Goal: Task Accomplishment & Management: Manage account settings

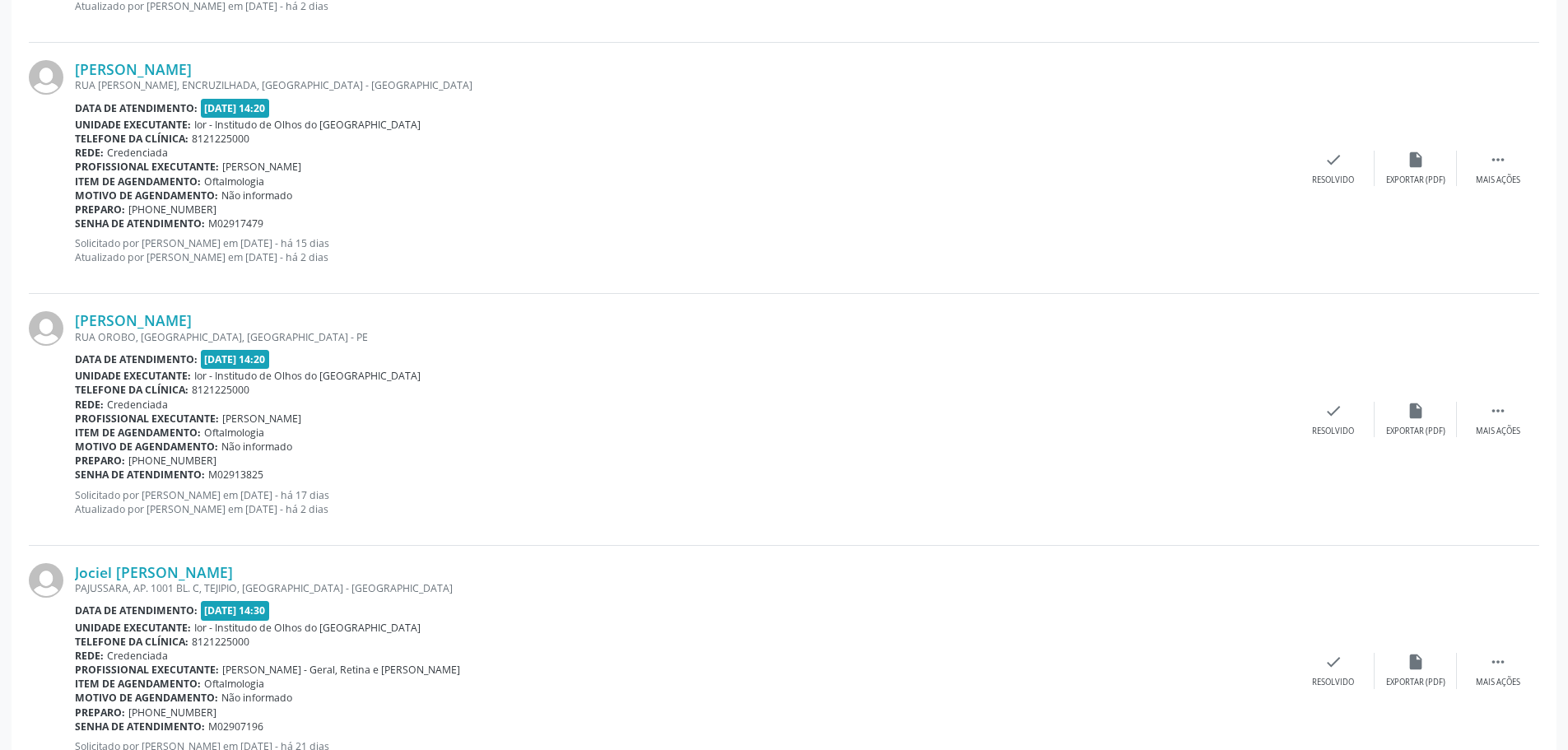
scroll to position [3591, 0]
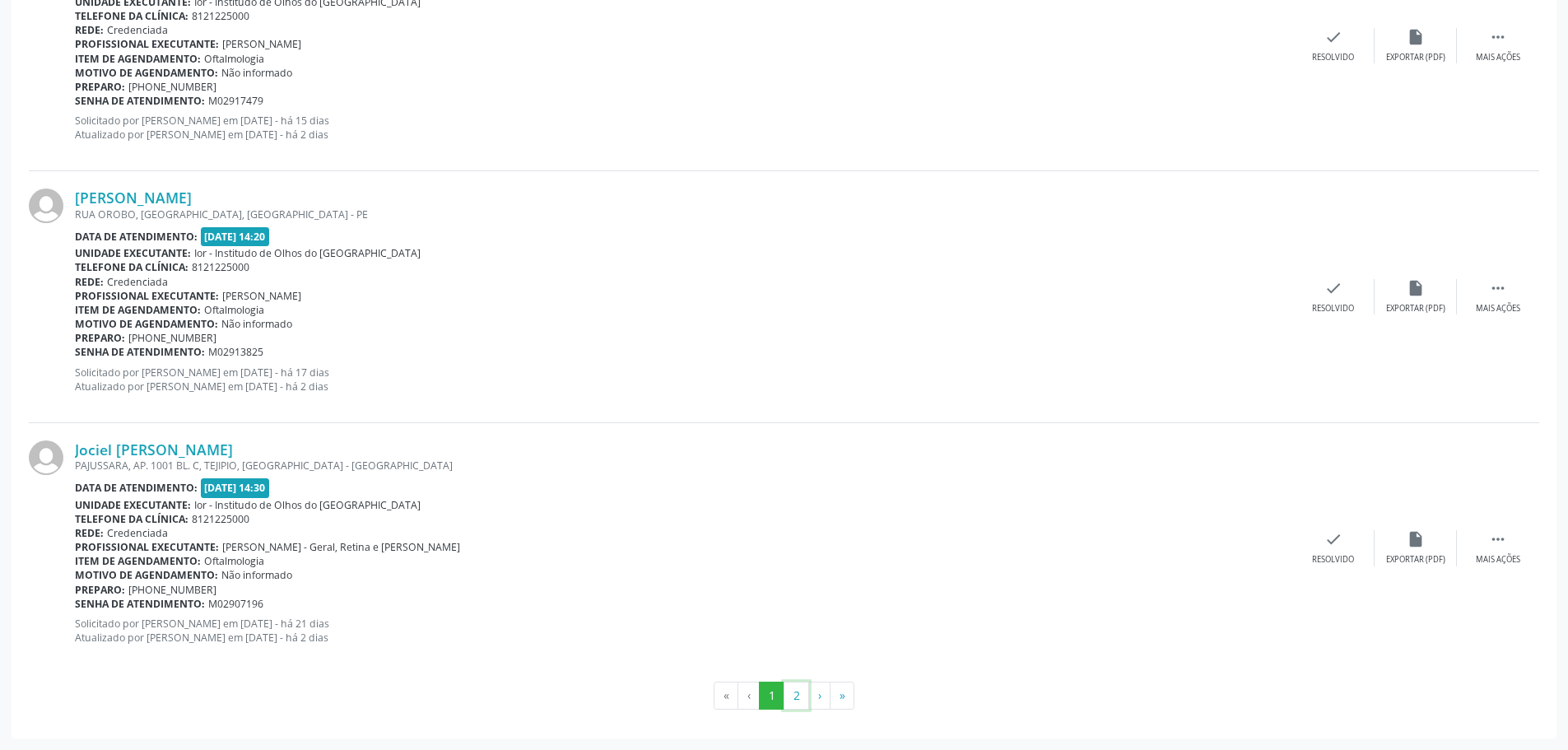
click at [791, 700] on button "2" at bounding box center [796, 696] width 26 height 28
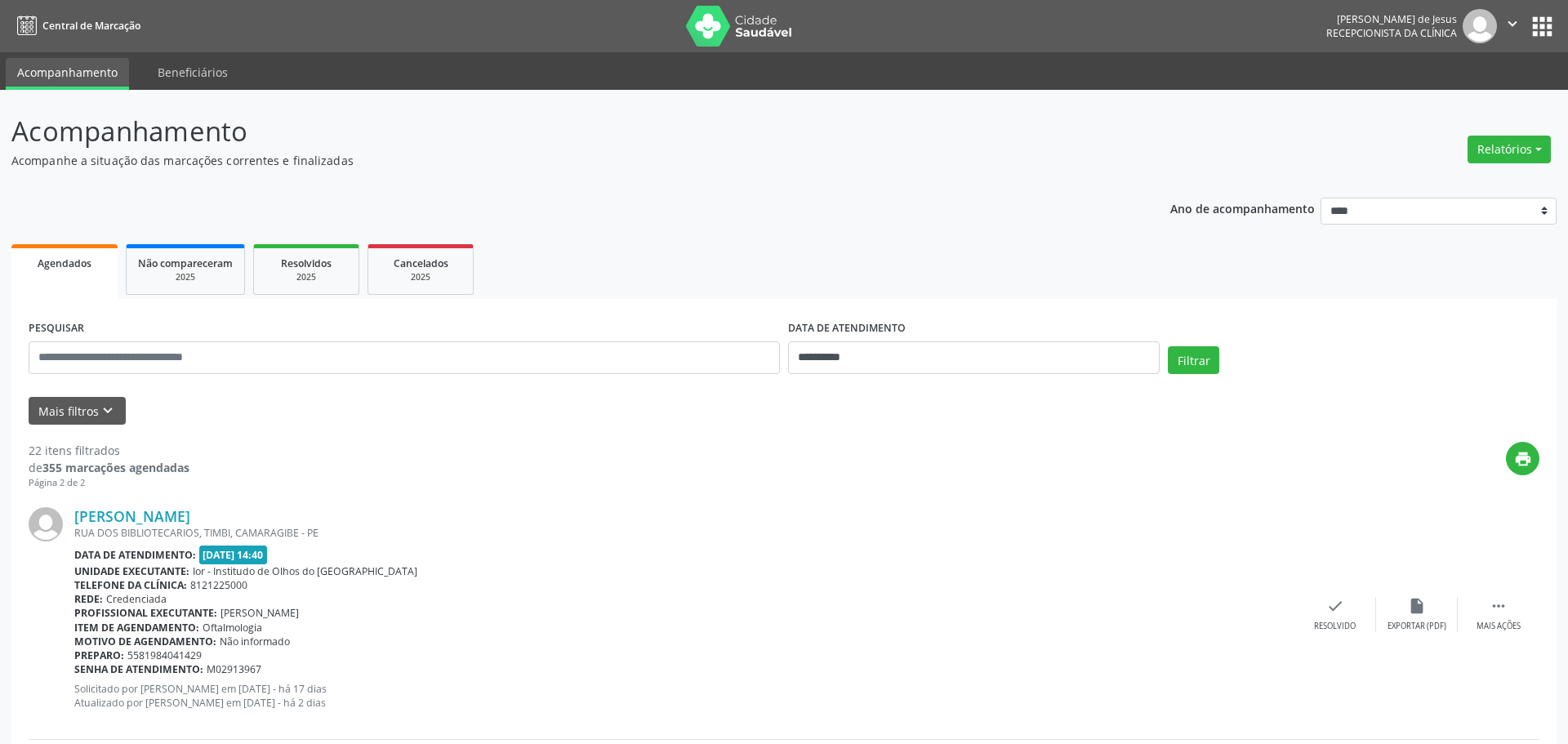
scroll to position [893, 0]
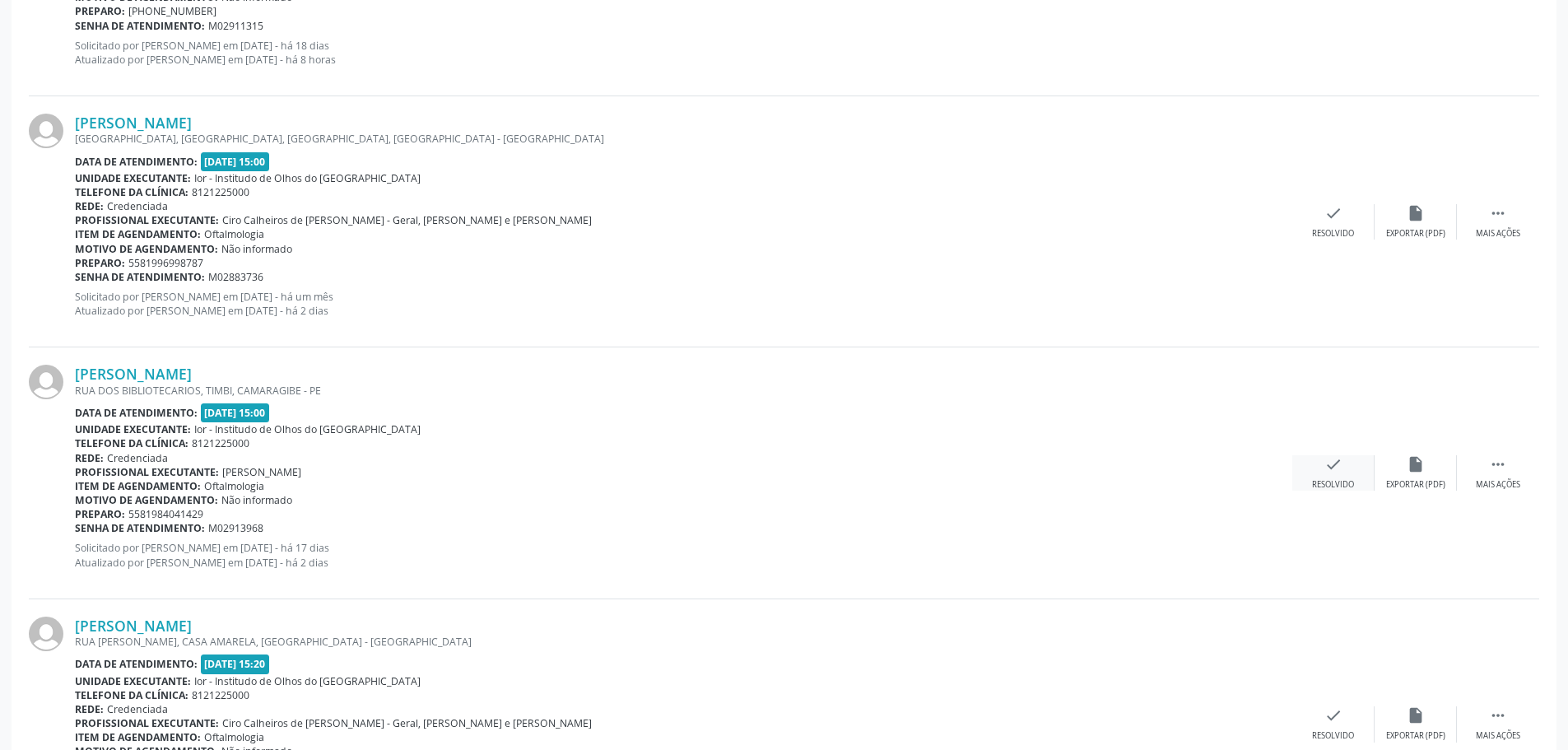
click at [1327, 476] on div "check Resolvido" at bounding box center [1334, 473] width 82 height 36
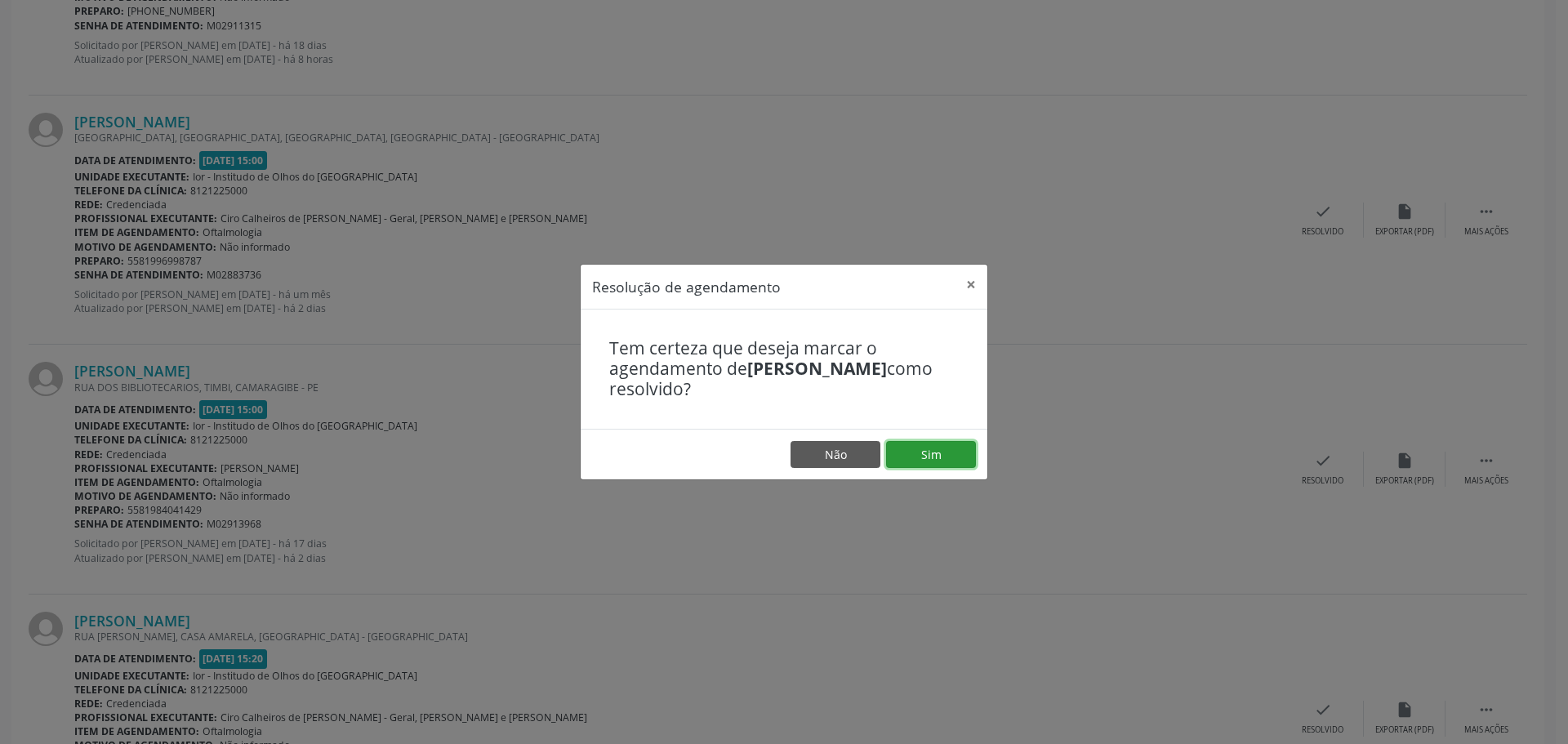
click at [933, 454] on button "Sim" at bounding box center [930, 455] width 90 height 28
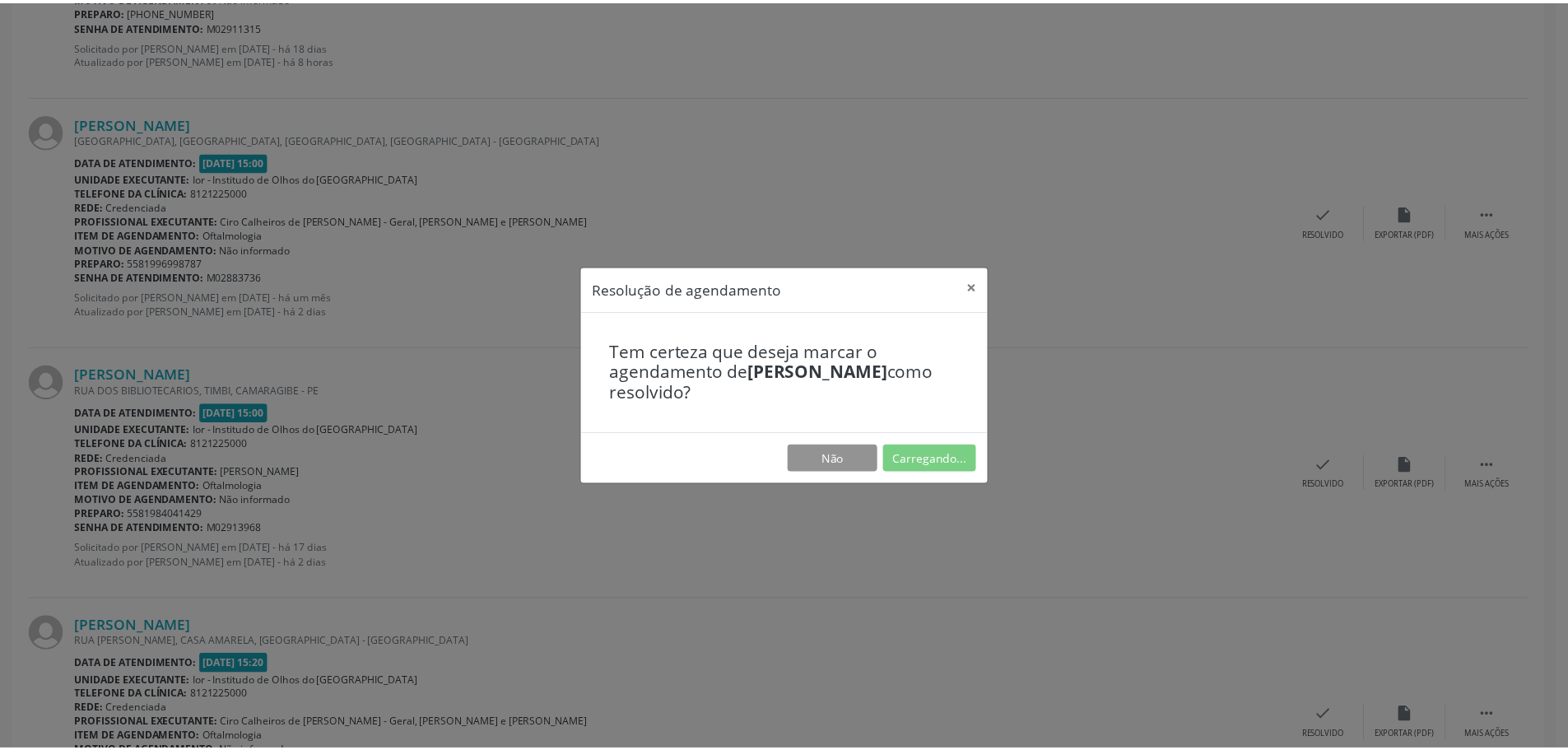
scroll to position [0, 0]
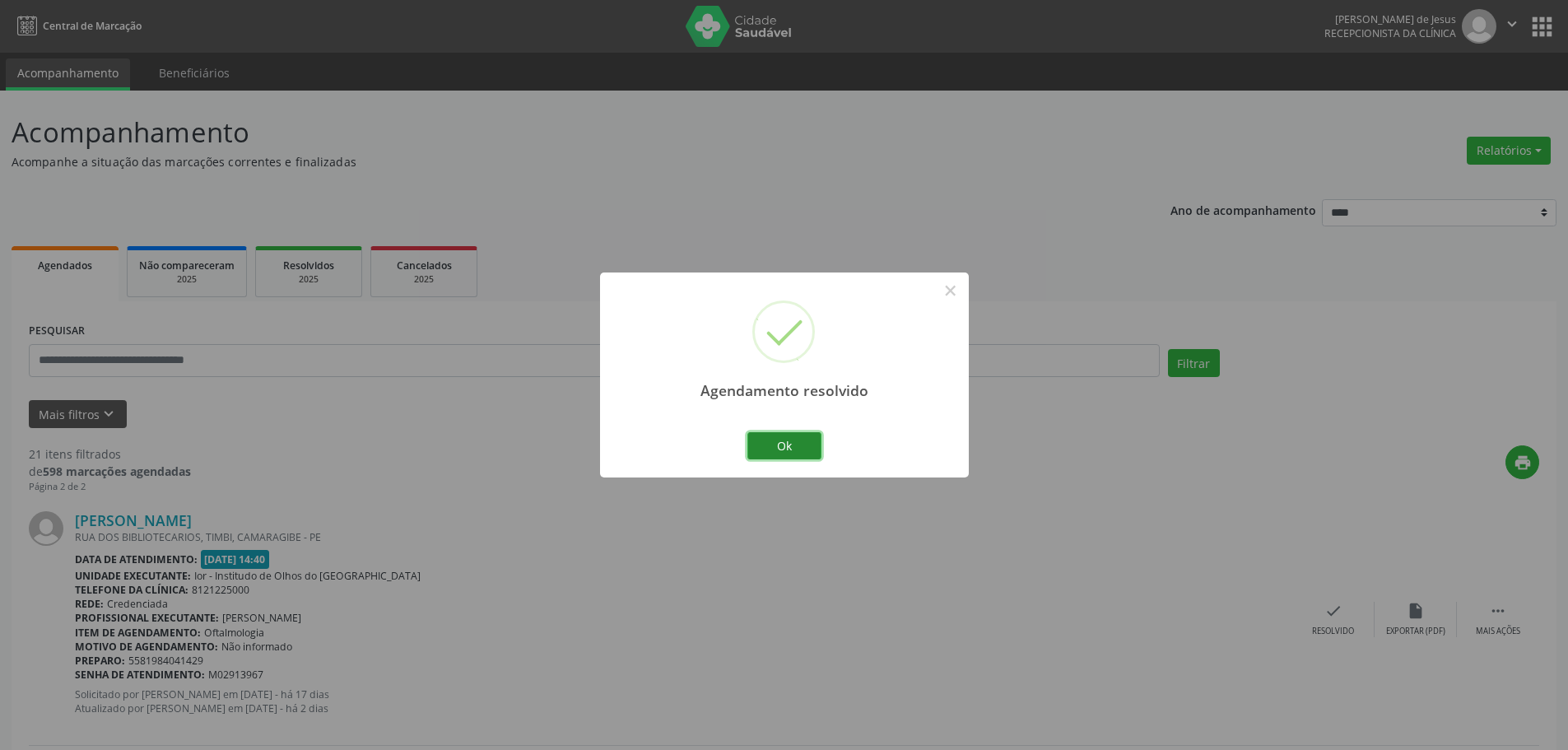
click at [768, 442] on button "Ok" at bounding box center [784, 447] width 74 height 28
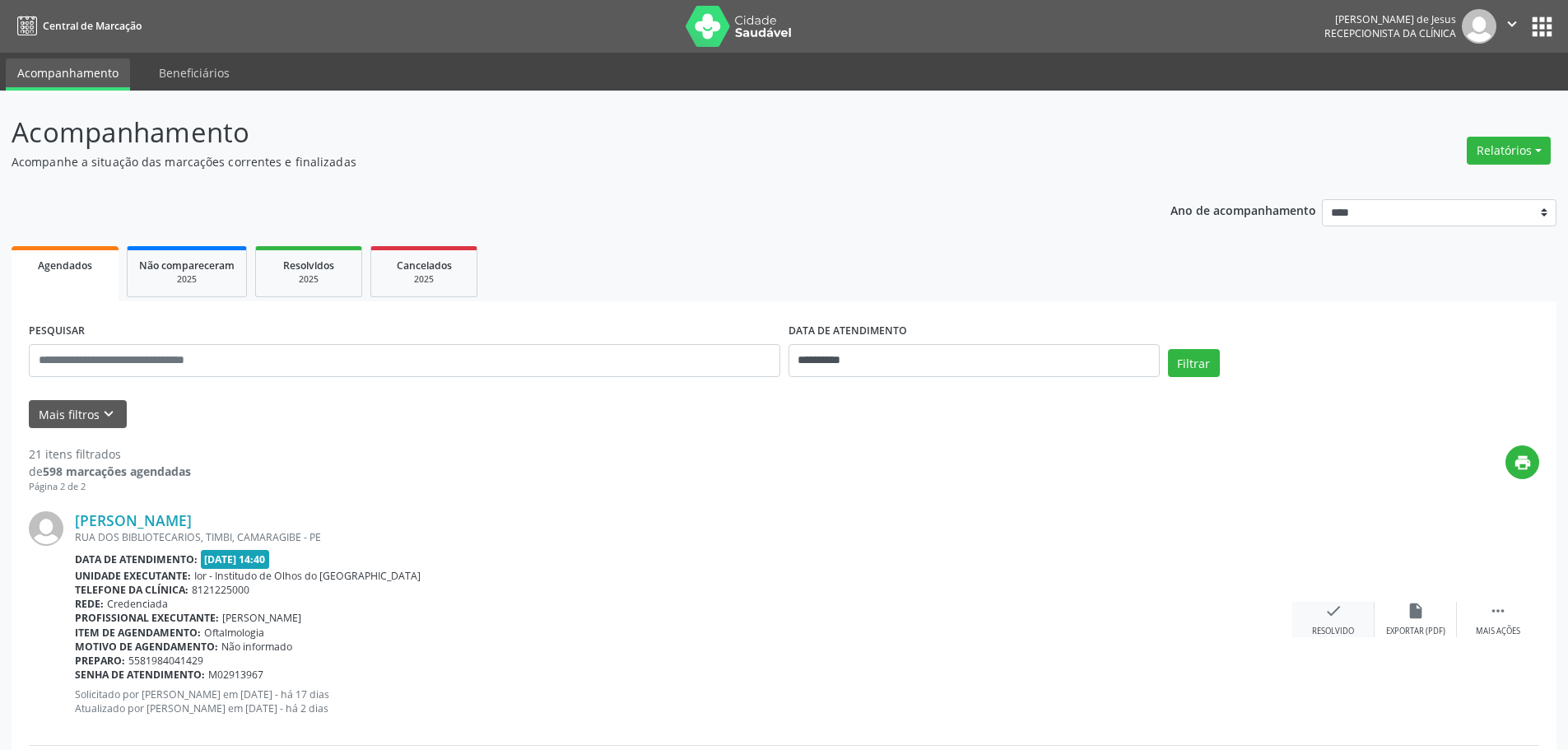
click at [1329, 613] on icon "check" at bounding box center [1334, 611] width 18 height 18
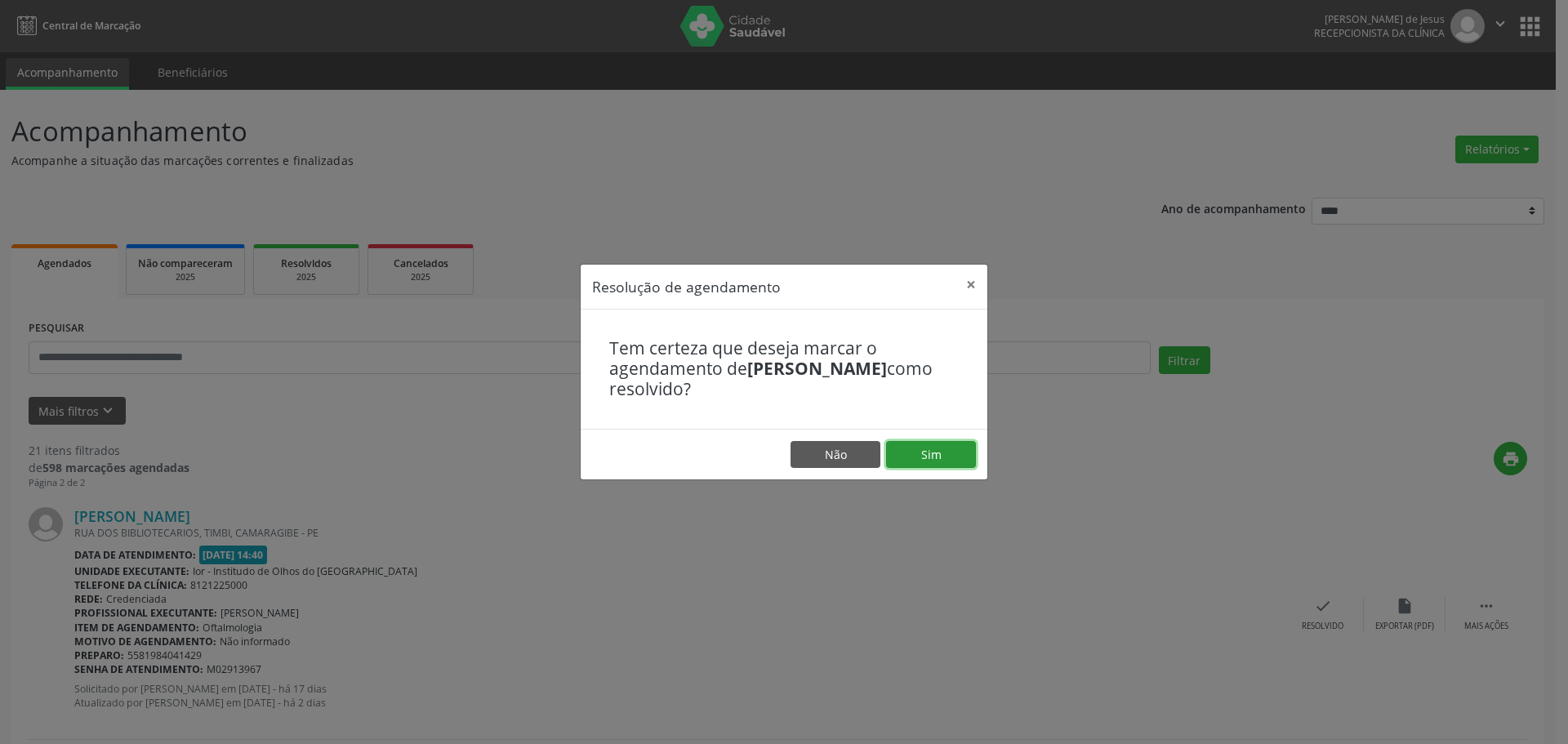
click at [930, 442] on button "Sim" at bounding box center [930, 455] width 90 height 28
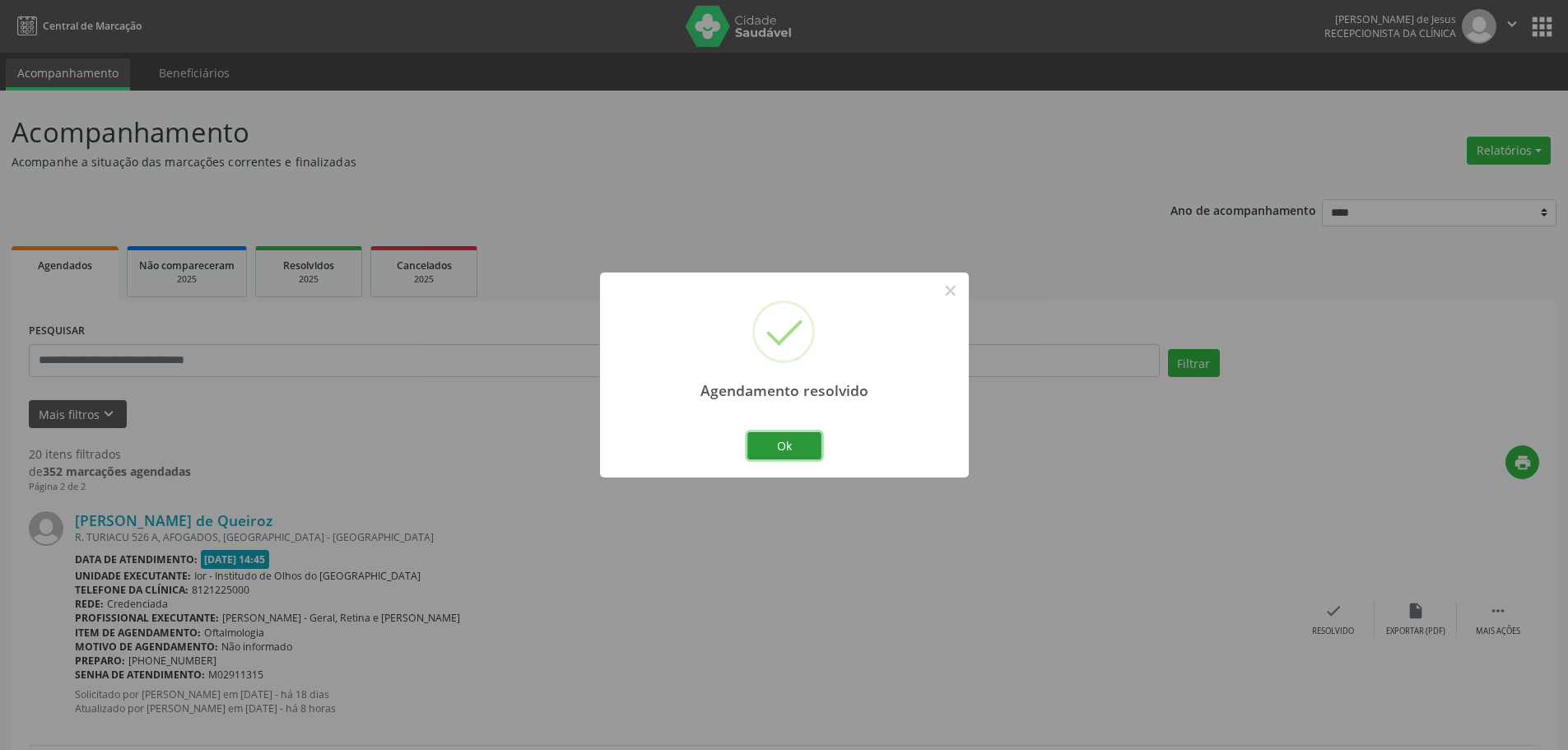
drag, startPoint x: 795, startPoint y: 442, endPoint x: 743, endPoint y: 450, distance: 52.6
click at [791, 441] on button "Ok" at bounding box center [784, 447] width 74 height 28
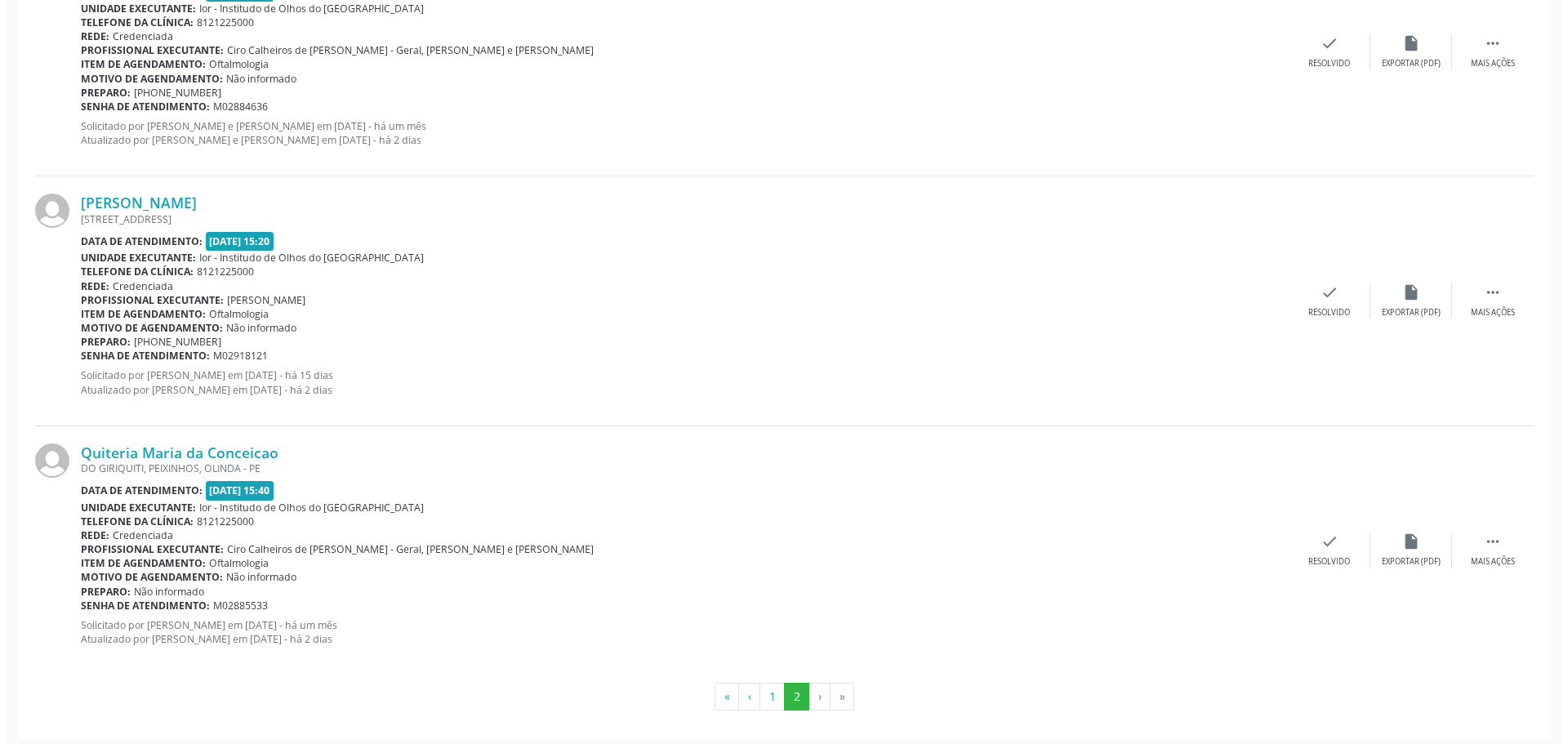
scroll to position [394, 0]
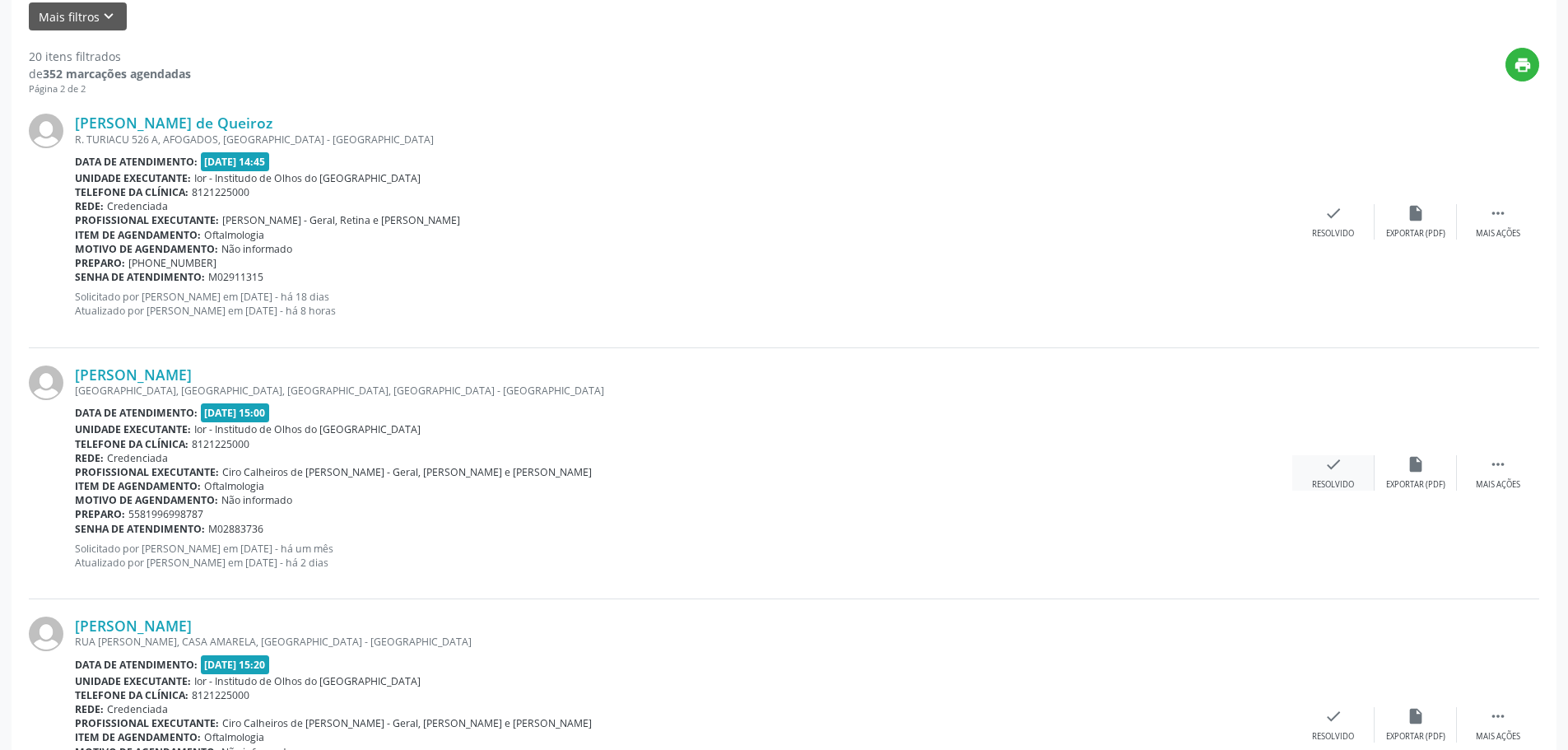
click at [1323, 471] on div "check Resolvido" at bounding box center [1334, 473] width 82 height 36
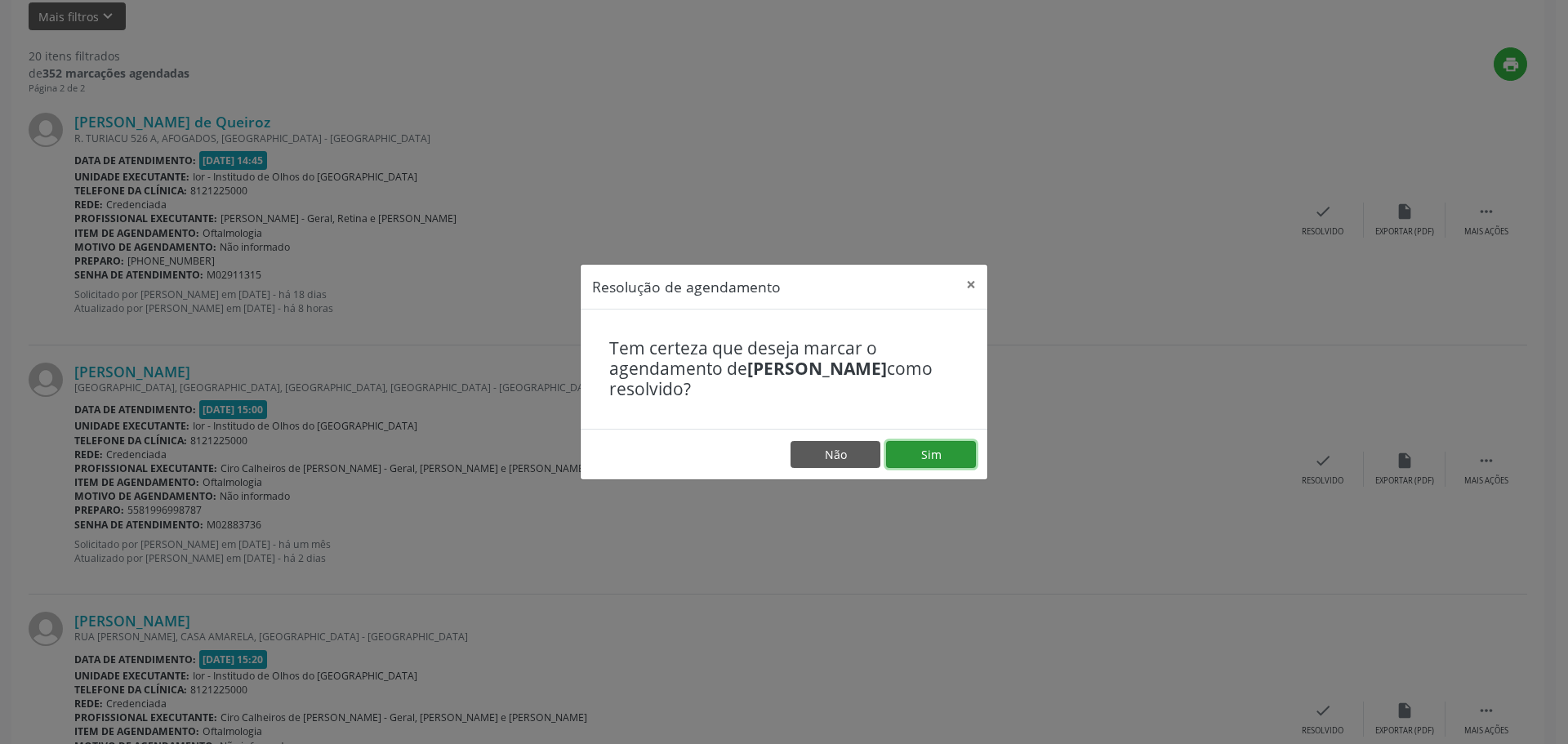
click at [916, 457] on button "Sim" at bounding box center [930, 455] width 90 height 28
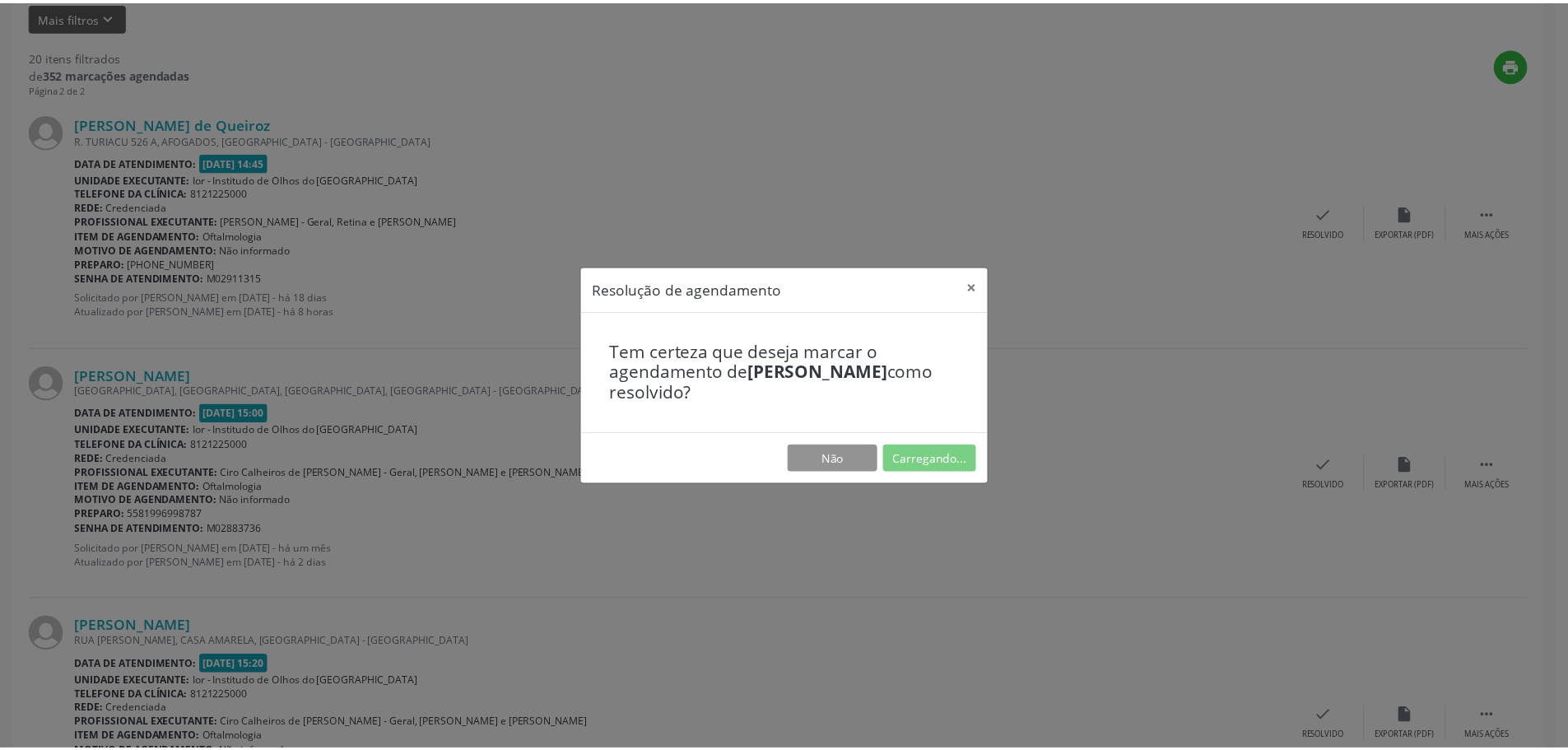
scroll to position [0, 0]
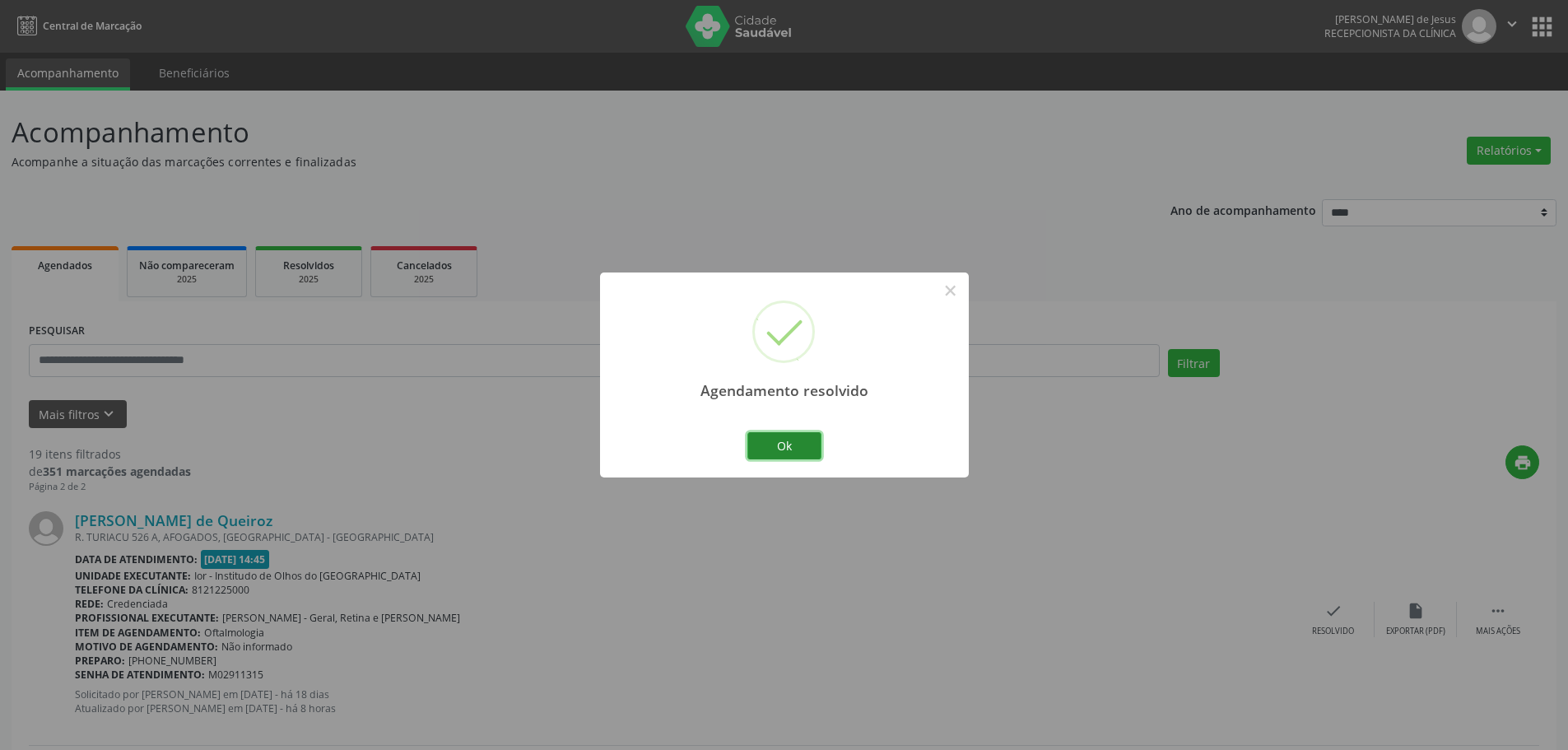
click at [769, 447] on button "Ok" at bounding box center [784, 447] width 74 height 28
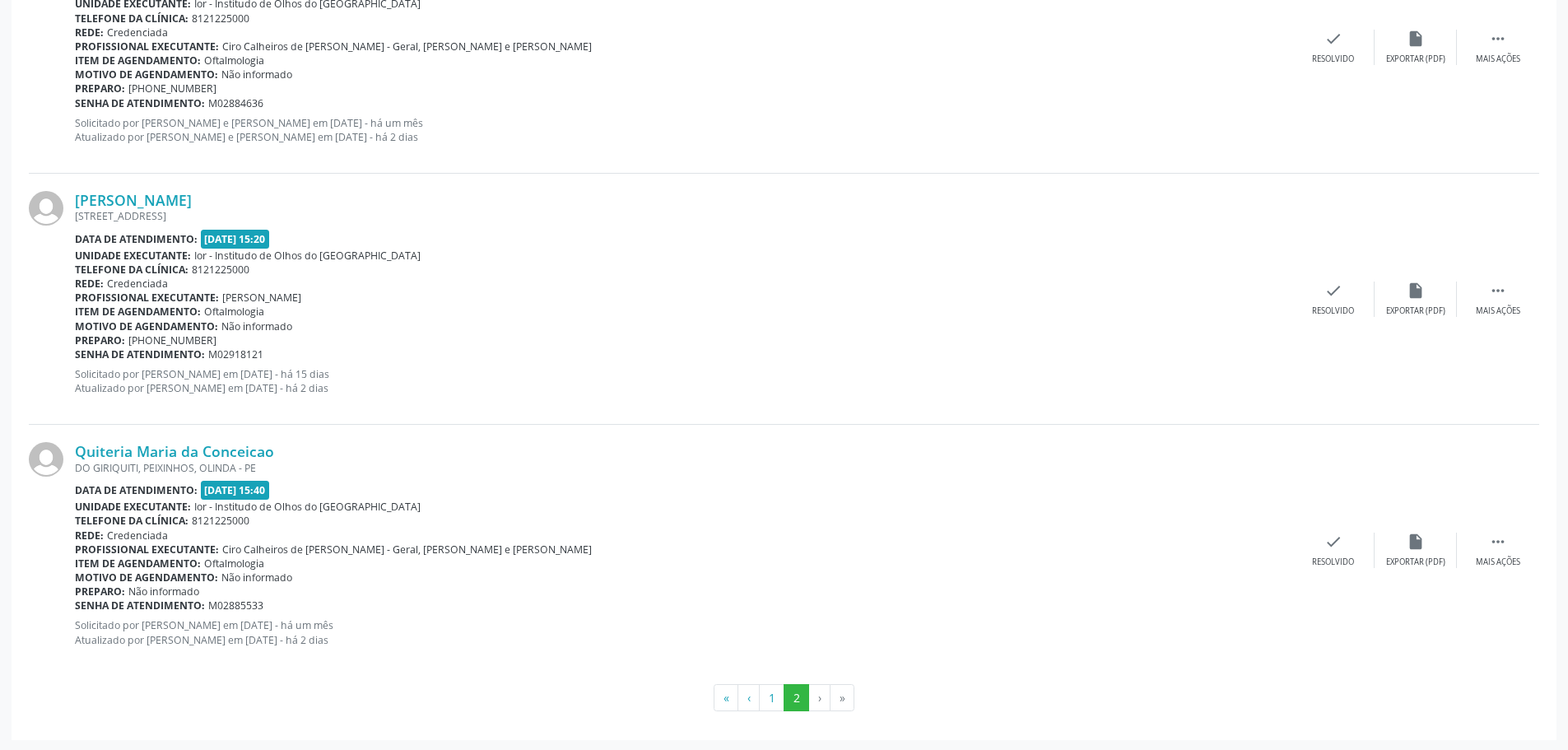
scroll to position [825, 0]
click at [763, 698] on button "1" at bounding box center [772, 697] width 26 height 28
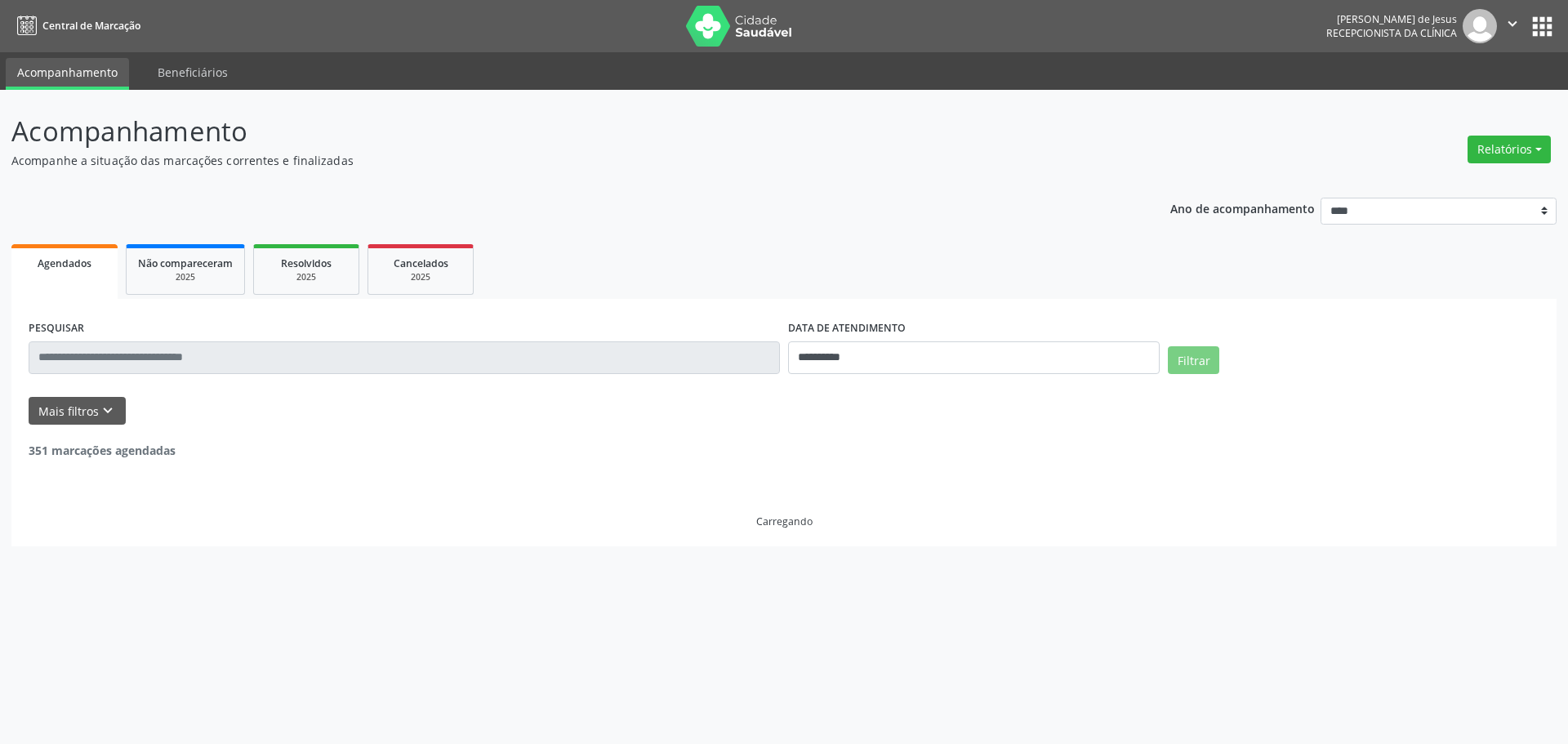
scroll to position [2639, 0]
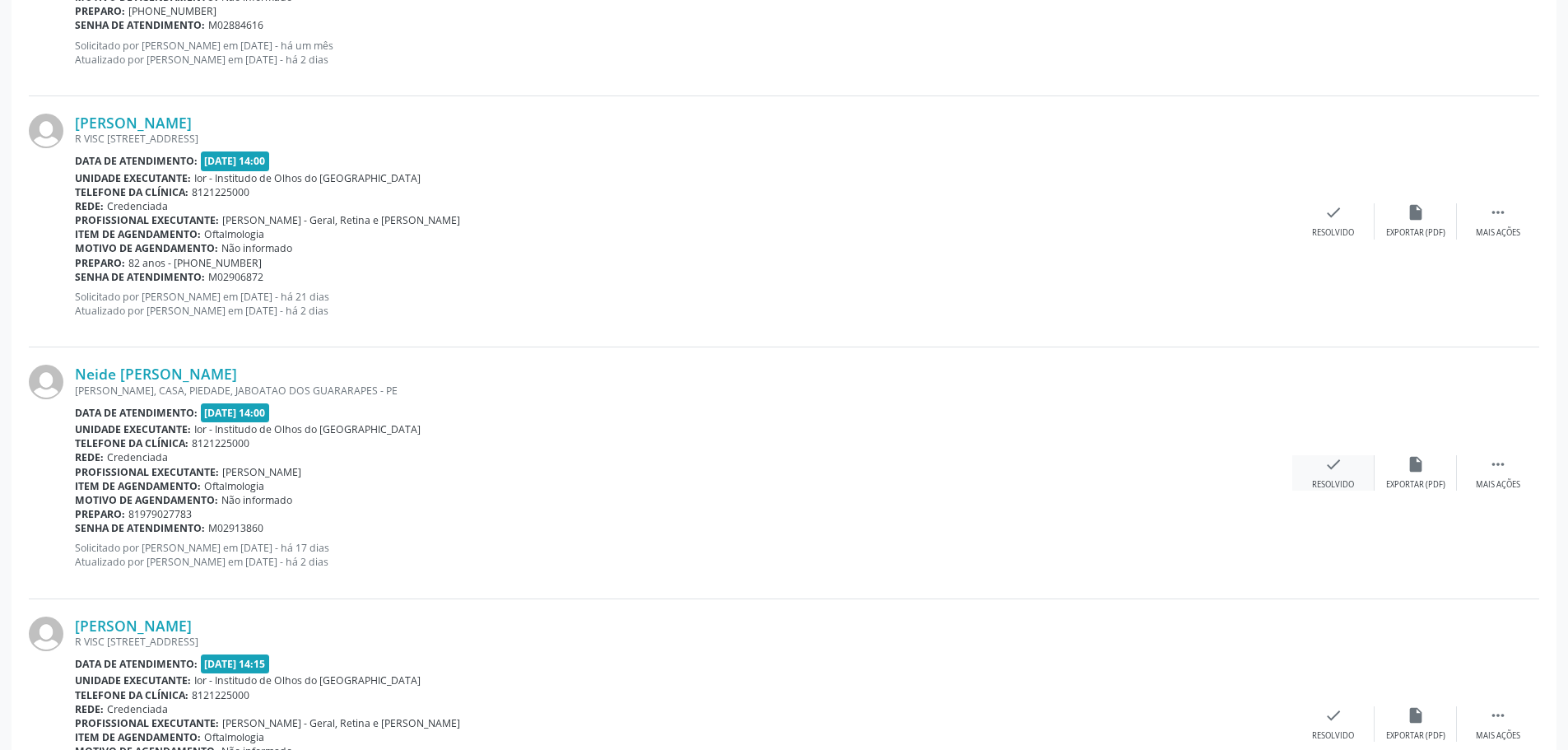
click at [1331, 474] on div "check Resolvido" at bounding box center [1334, 473] width 82 height 36
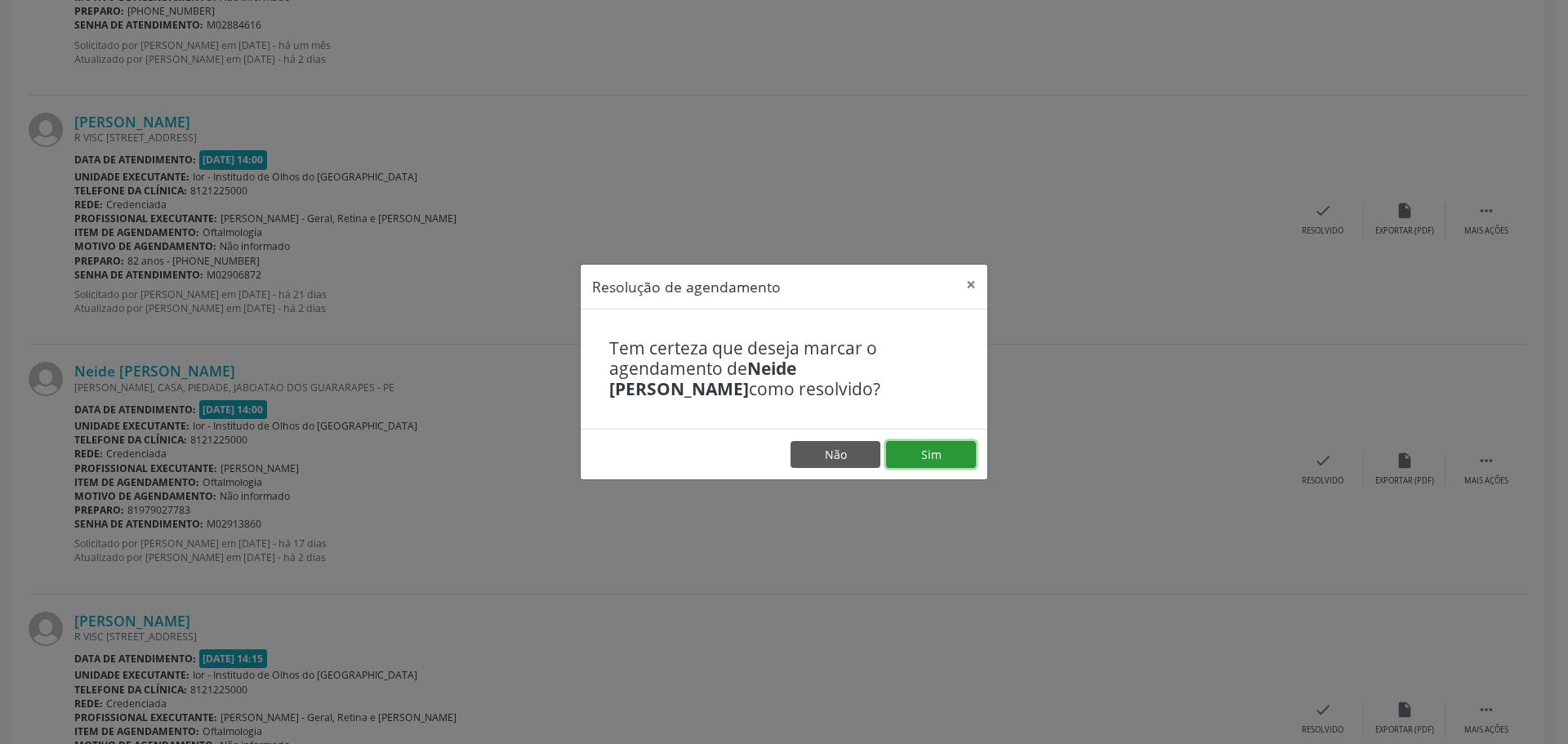
click at [919, 459] on button "Sim" at bounding box center [930, 455] width 90 height 28
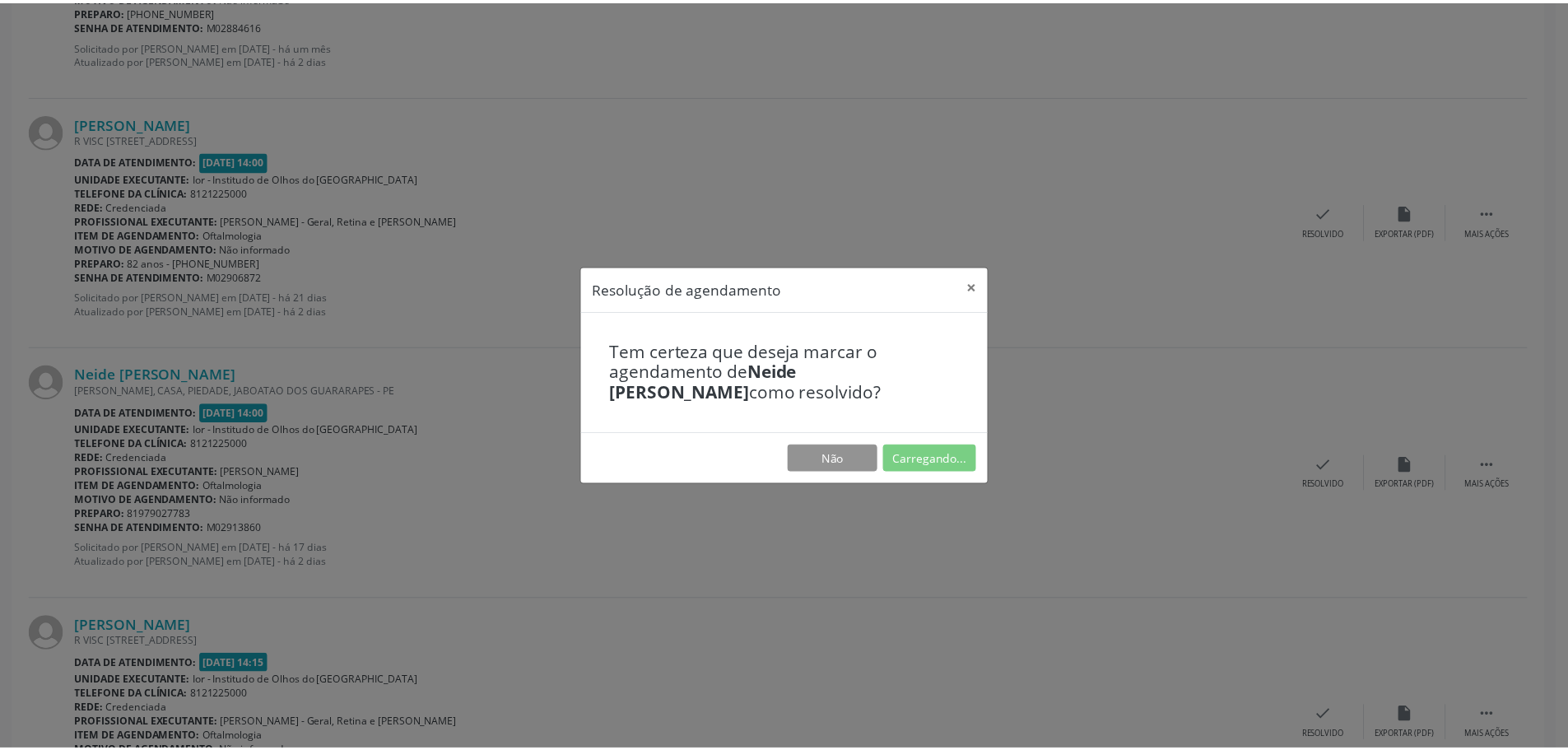
scroll to position [0, 0]
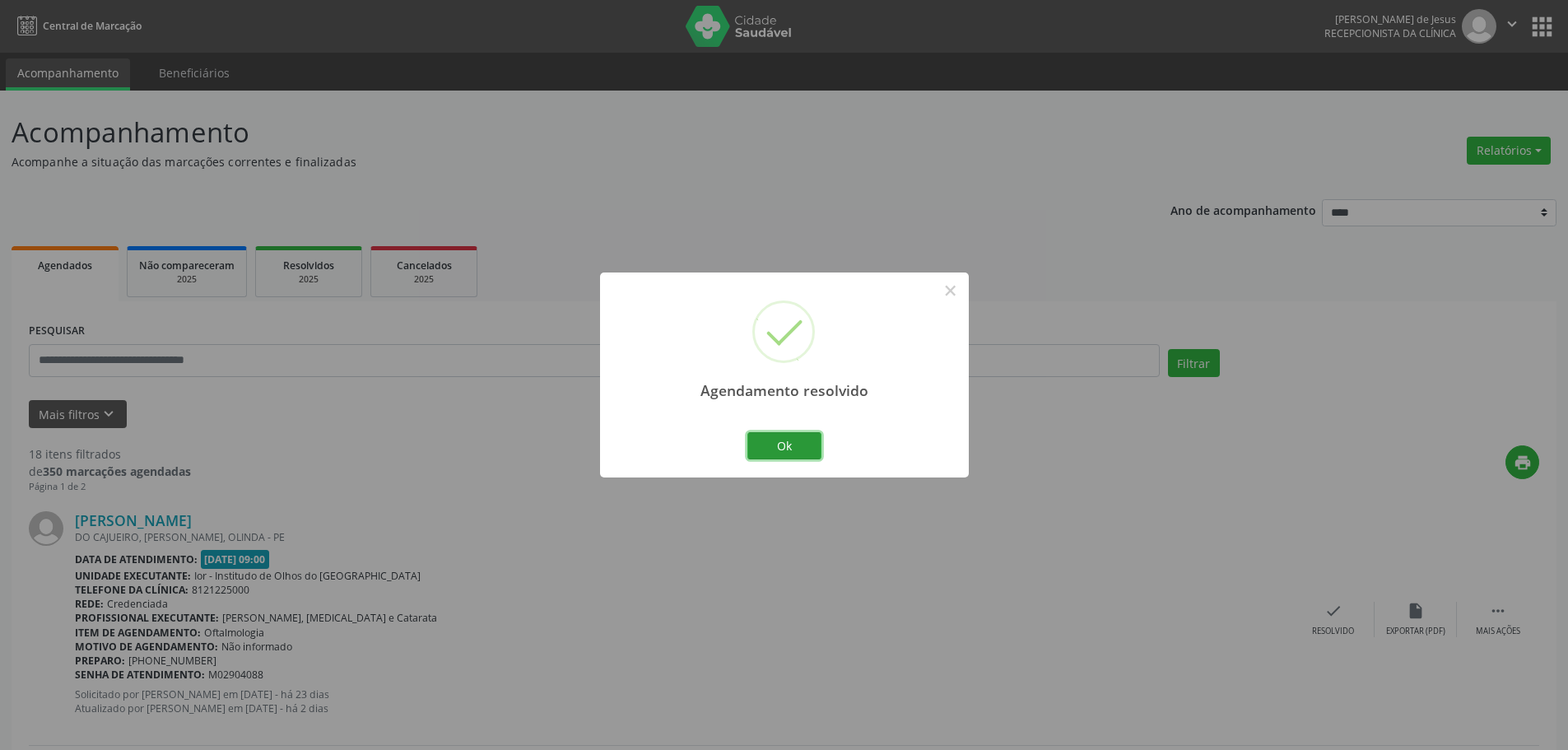
click at [791, 439] on button "Ok" at bounding box center [784, 447] width 74 height 28
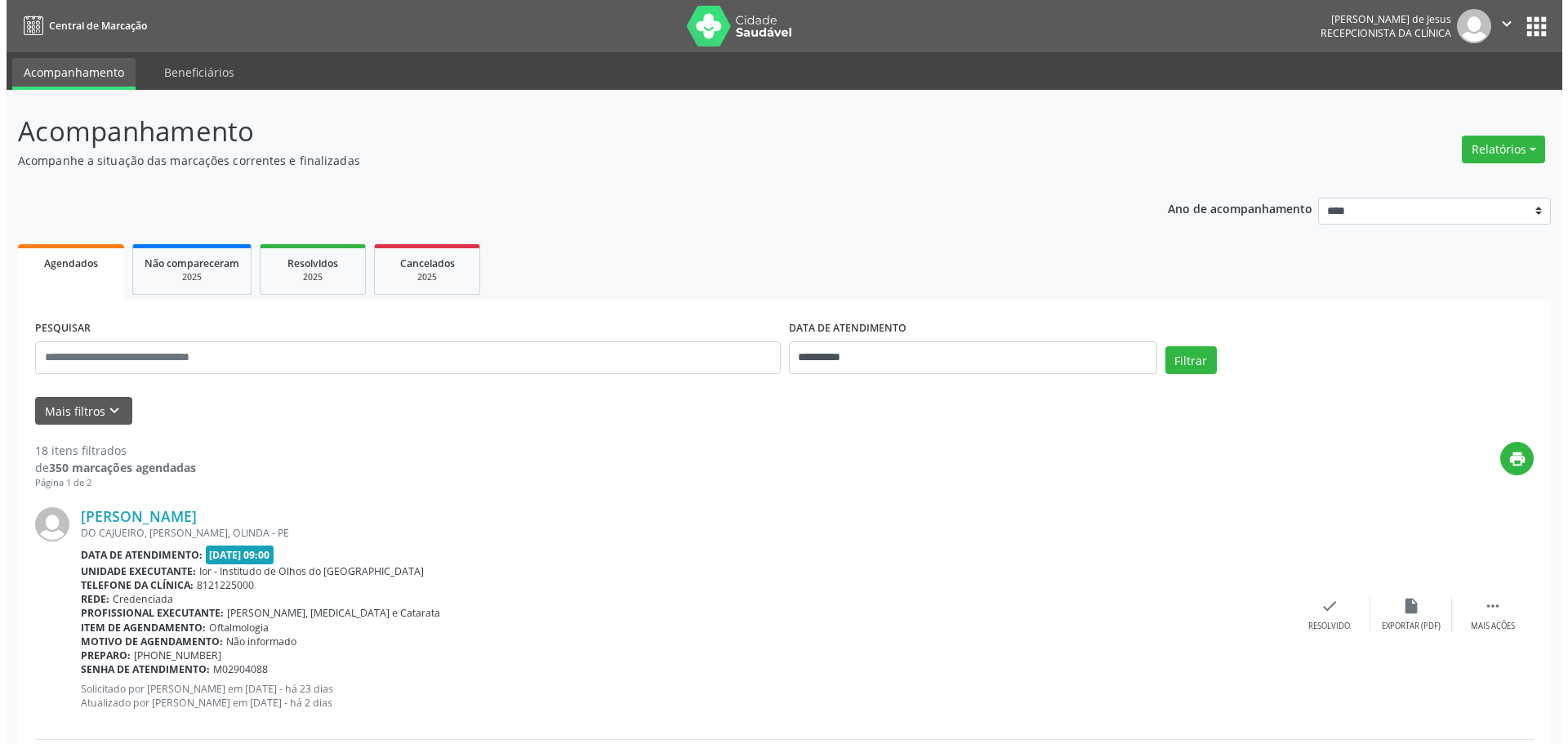
scroll to position [3562, 0]
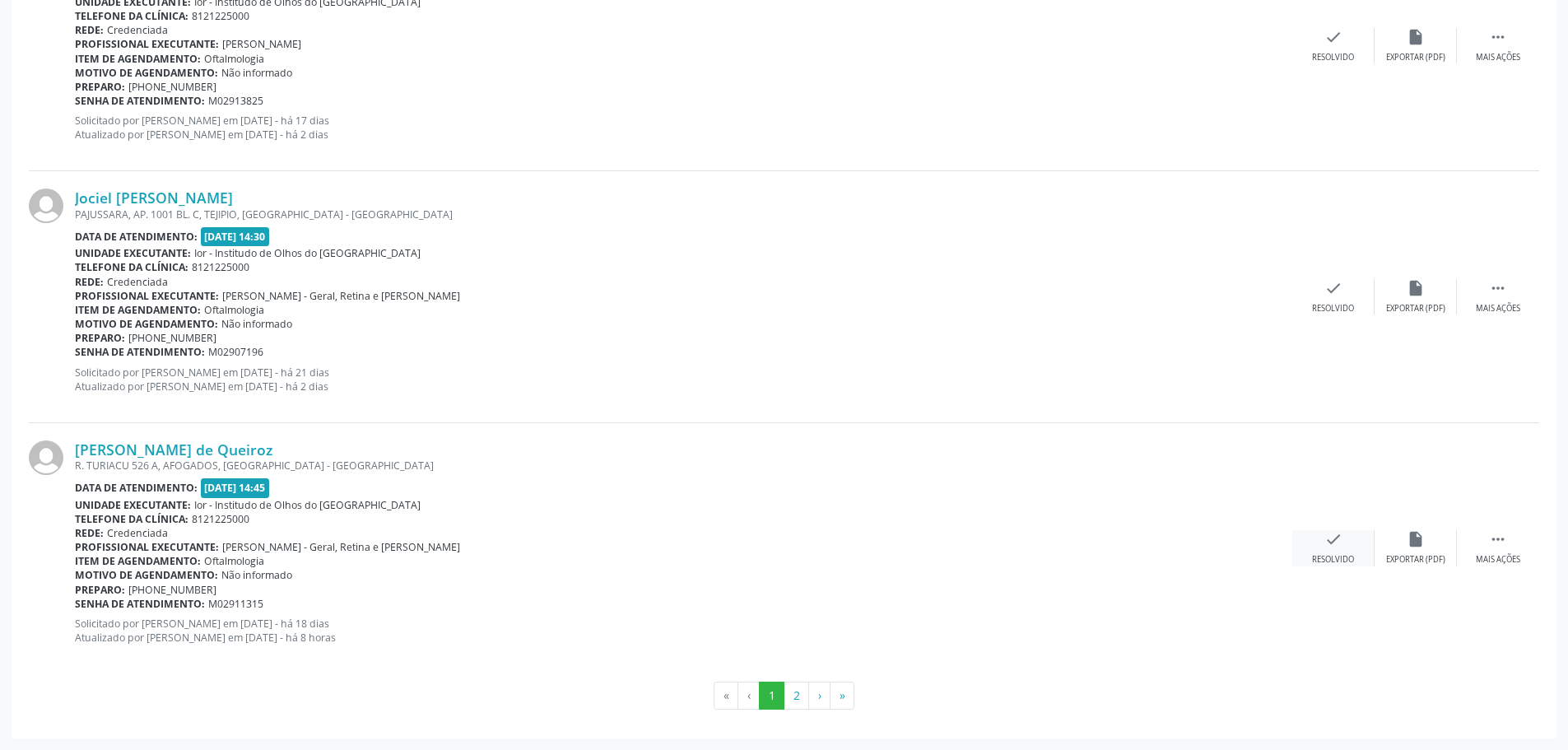
click at [1316, 549] on div "check Resolvido" at bounding box center [1334, 548] width 82 height 36
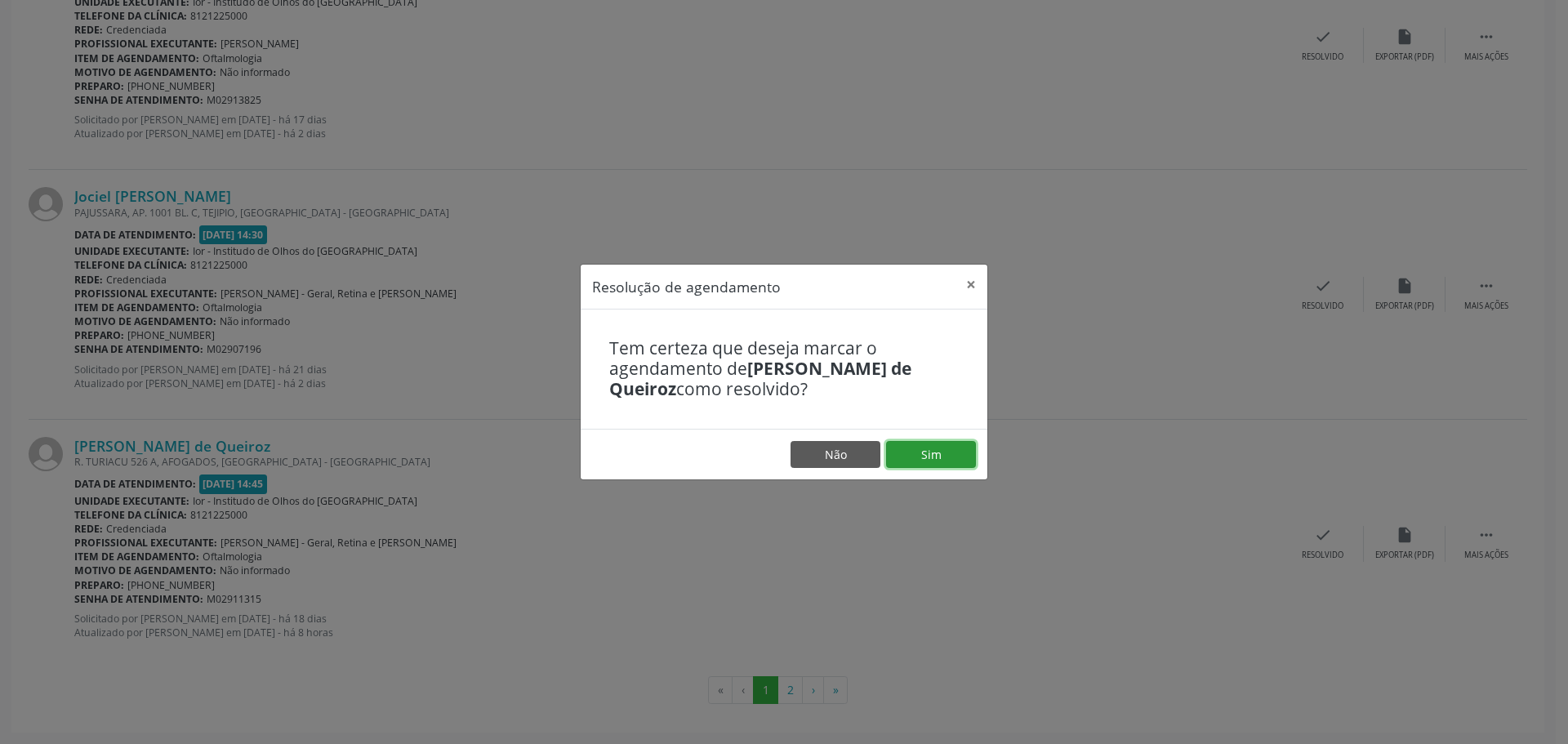
drag, startPoint x: 929, startPoint y: 442, endPoint x: 933, endPoint y: 469, distance: 27.3
click at [923, 442] on button "Sim" at bounding box center [930, 455] width 90 height 28
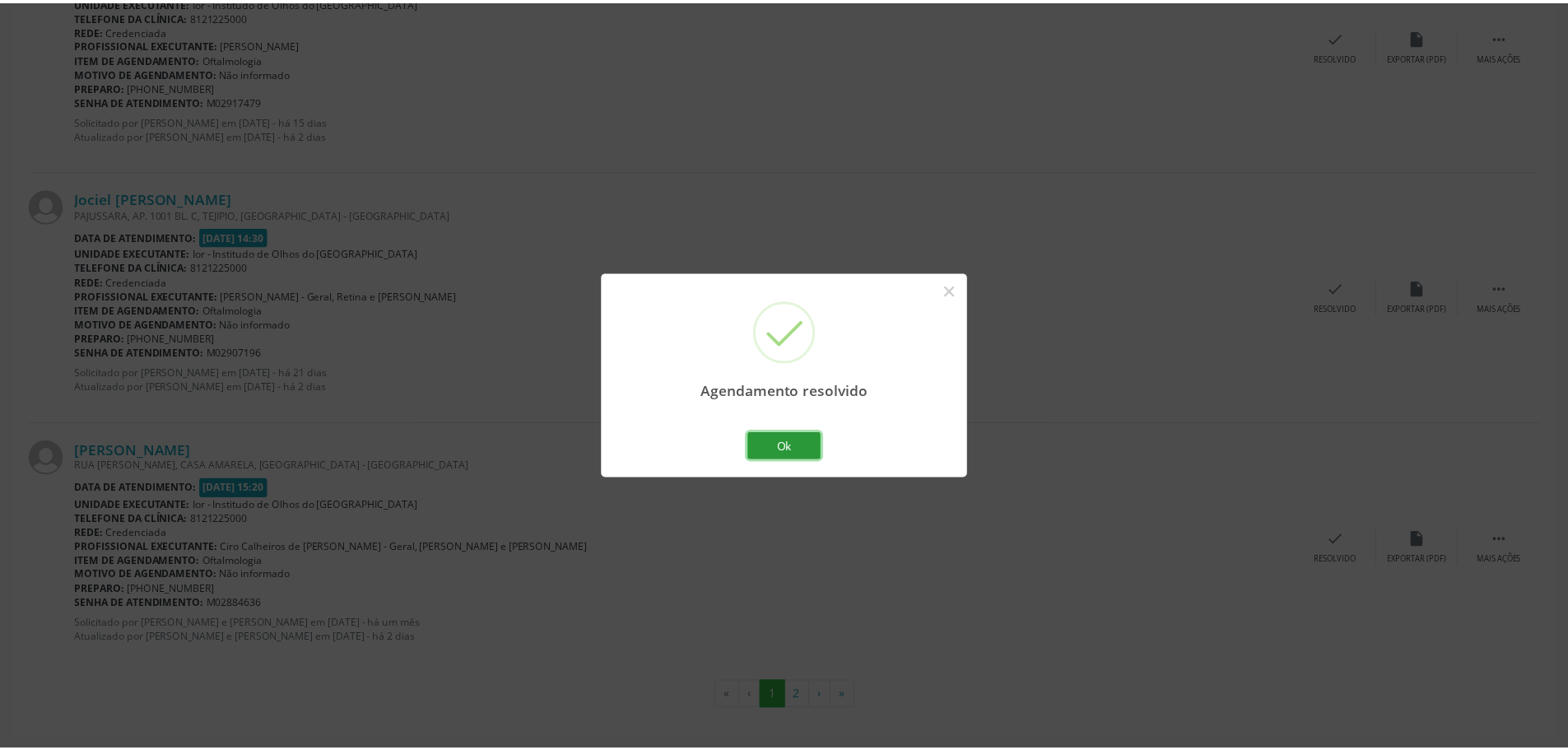
scroll to position [0, 0]
